Goal: Task Accomplishment & Management: Use online tool/utility

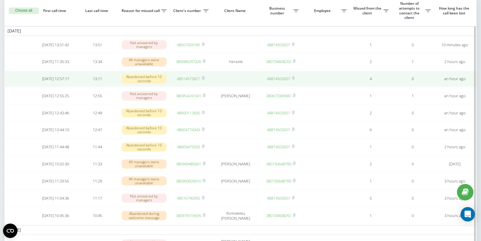
scroll to position [0, 1]
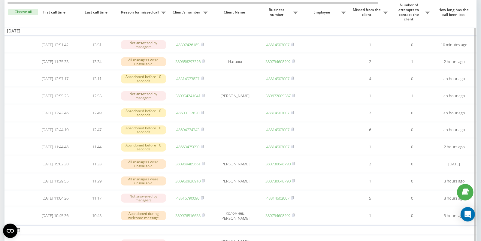
drag, startPoint x: 204, startPoint y: 98, endPoint x: 203, endPoint y: 6, distance: 92.1
click at [205, 96] on icon at bounding box center [203, 96] width 3 height 4
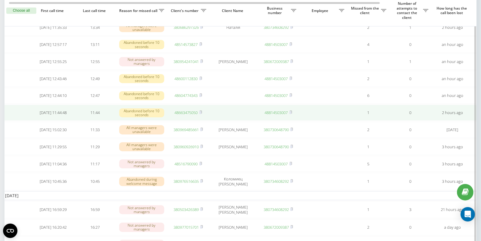
scroll to position [79, 0]
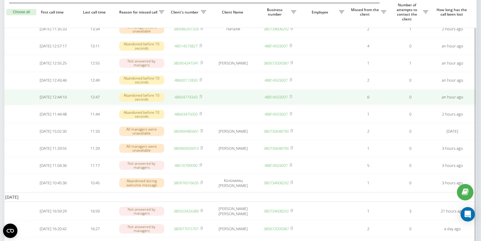
click at [185, 100] on link "48604774343" at bounding box center [186, 96] width 23 height 5
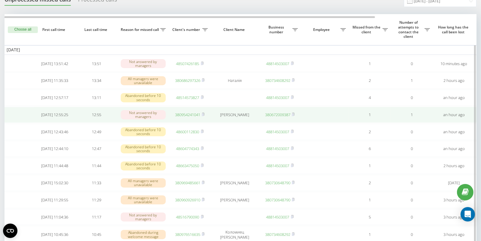
scroll to position [27, 0]
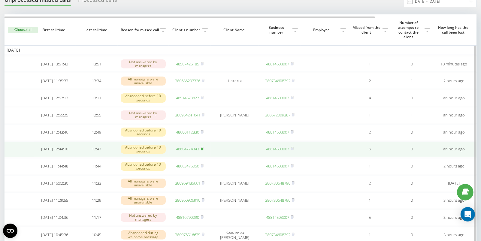
click at [202, 150] on rect at bounding box center [202, 149] width 2 height 3
